Goal: Task Accomplishment & Management: Use online tool/utility

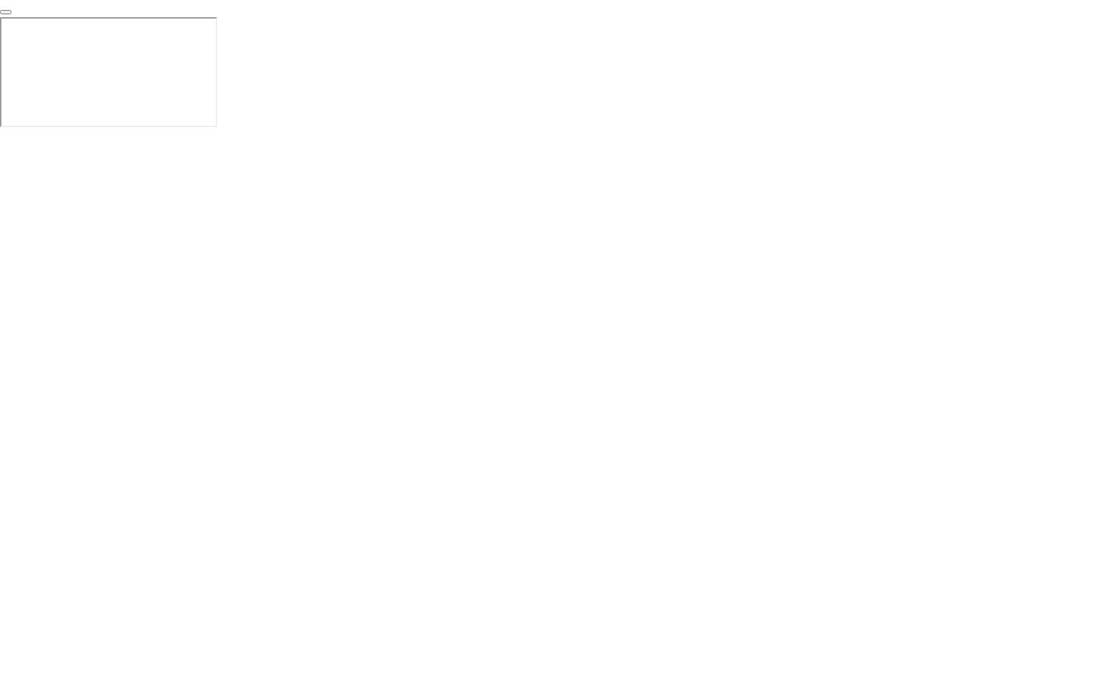
click img
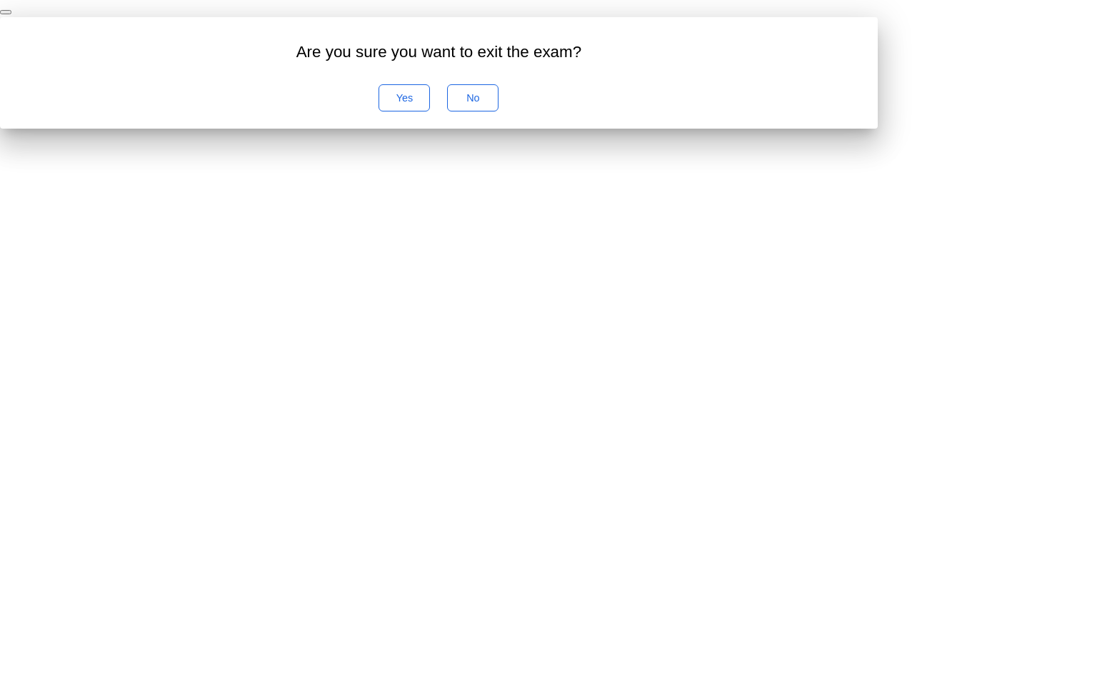
click at [425, 104] on div "Yes" at bounding box center [404, 97] width 41 height 11
